Goal: Task Accomplishment & Management: Manage account settings

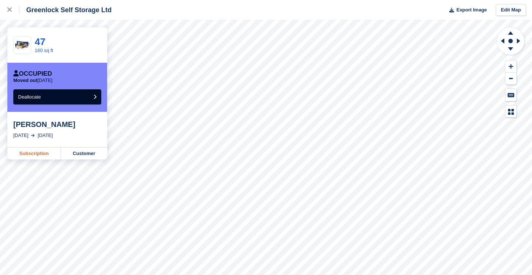
click at [38, 152] on link "Subscription" at bounding box center [34, 154] width 54 height 12
click at [27, 153] on link "Subscription" at bounding box center [34, 154] width 54 height 12
click at [8, 10] on icon at bounding box center [9, 9] width 4 height 4
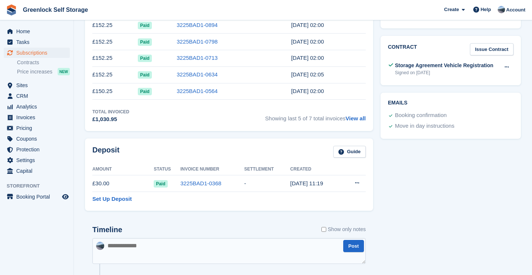
scroll to position [285, 0]
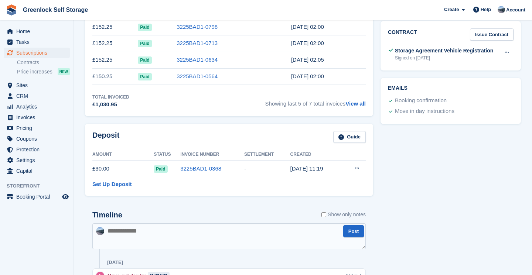
click at [358, 167] on icon at bounding box center [357, 168] width 4 height 5
click at [333, 182] on p "Settle deposit" at bounding box center [328, 183] width 64 height 10
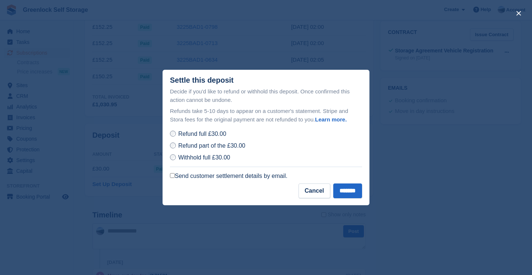
click at [189, 174] on label "Send customer settlement details by email." at bounding box center [228, 175] width 117 height 7
click at [345, 186] on input "*******" at bounding box center [347, 191] width 29 height 15
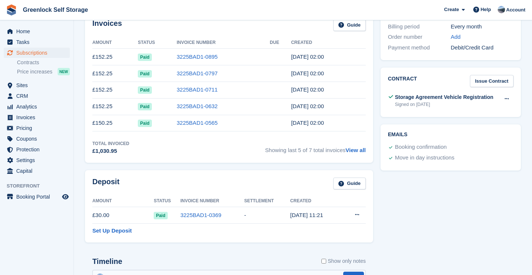
scroll to position [240, 0]
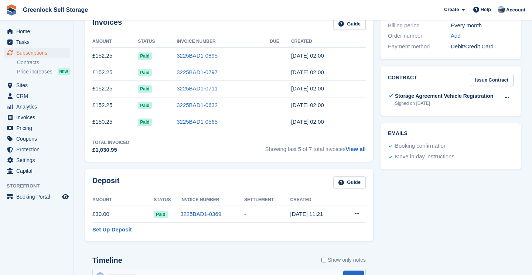
click at [363, 215] on button at bounding box center [357, 213] width 14 height 11
click at [321, 229] on p "Settle deposit" at bounding box center [328, 228] width 64 height 10
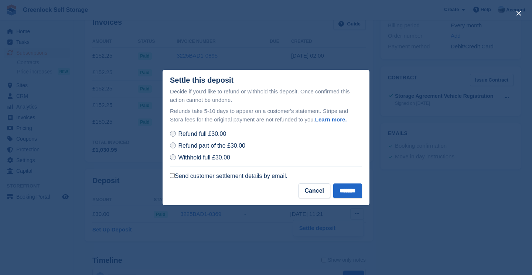
click at [241, 177] on label "Send customer settlement details by email." at bounding box center [228, 175] width 117 height 7
click at [347, 191] on input "*******" at bounding box center [347, 191] width 29 height 15
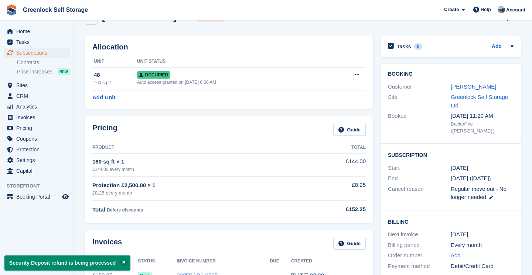
scroll to position [0, 0]
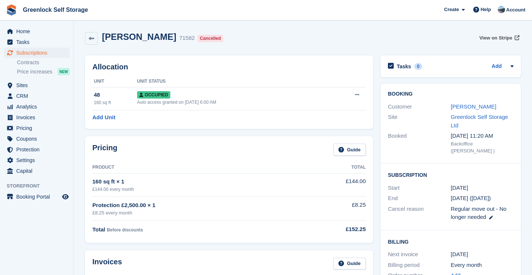
click at [490, 36] on span "View on Stripe" at bounding box center [495, 37] width 33 height 7
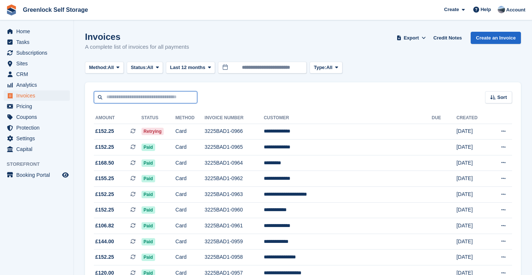
click at [119, 93] on input "text" at bounding box center [145, 97] width 103 height 12
type input "******"
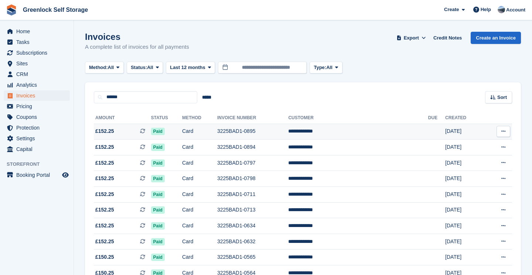
click at [114, 130] on span "£152.25" at bounding box center [104, 131] width 19 height 8
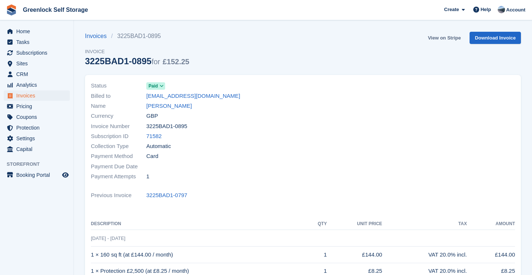
click at [446, 38] on link "View on Stripe" at bounding box center [444, 38] width 39 height 12
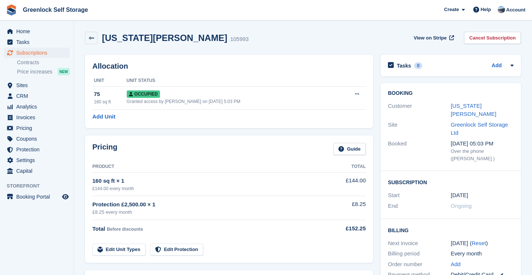
click at [468, 105] on link "Georgia Smith" at bounding box center [473, 110] width 45 height 15
